Goal: Submit feedback/report problem

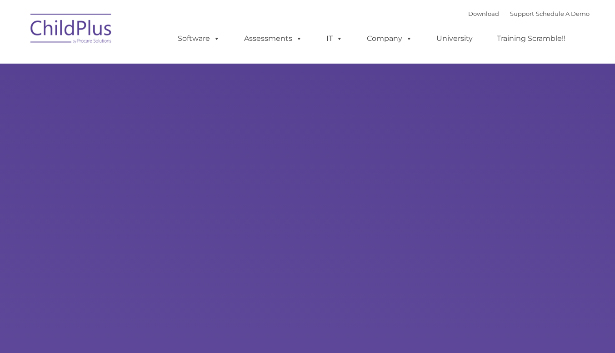
select select "MEDIUM"
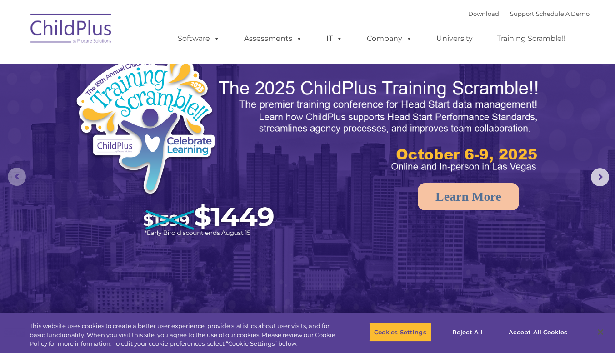
click at [17, 171] on rs-arrow at bounding box center [17, 177] width 18 height 18
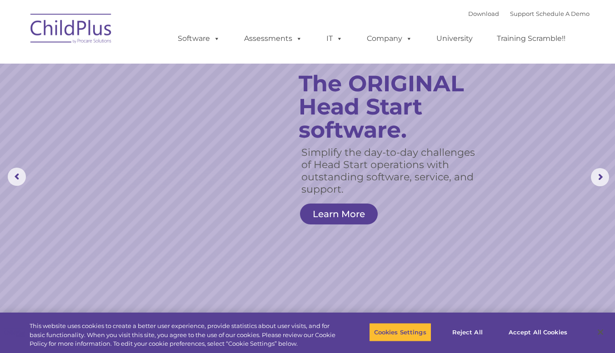
click at [606, 179] on rs-arrow at bounding box center [600, 177] width 18 height 18
click at [603, 183] on rs-arrow at bounding box center [600, 177] width 18 height 18
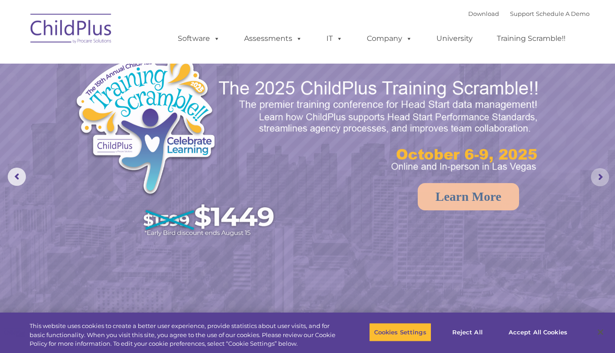
click at [598, 179] on rs-arrow at bounding box center [600, 177] width 18 height 18
click at [600, 179] on rs-arrow at bounding box center [600, 177] width 18 height 18
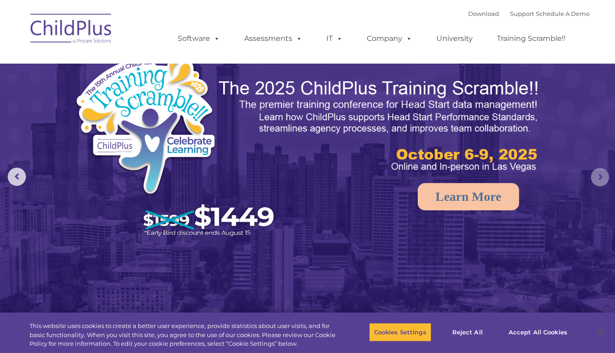
click at [603, 180] on rs-arrow at bounding box center [600, 177] width 18 height 18
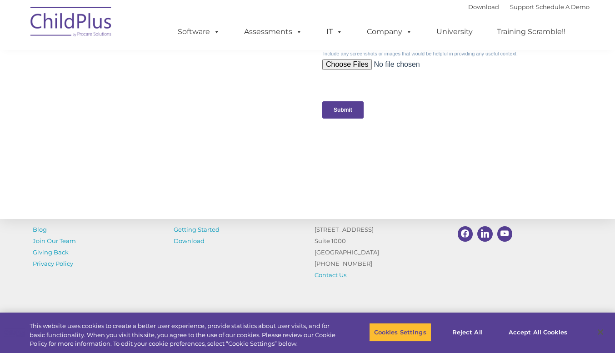
scroll to position [996, 0]
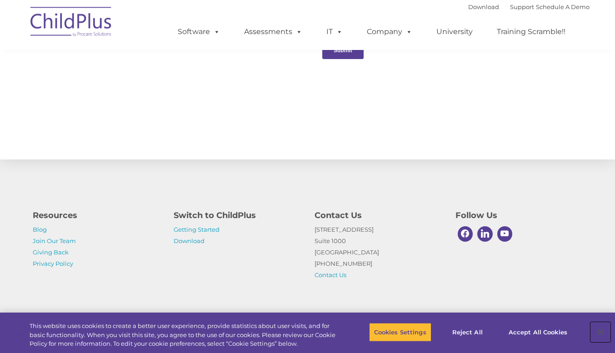
click at [601, 333] on button "Close" at bounding box center [600, 332] width 20 height 20
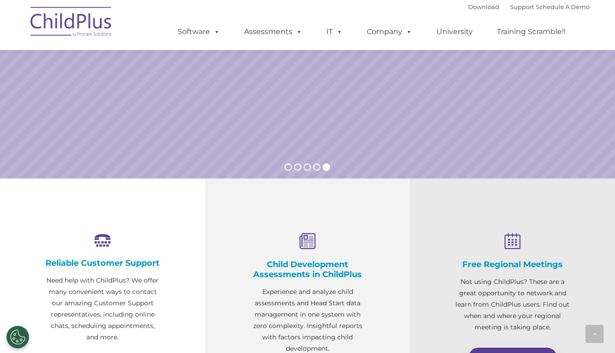
scroll to position [0, 0]
